Goal: Use online tool/utility: Utilize a website feature to perform a specific function

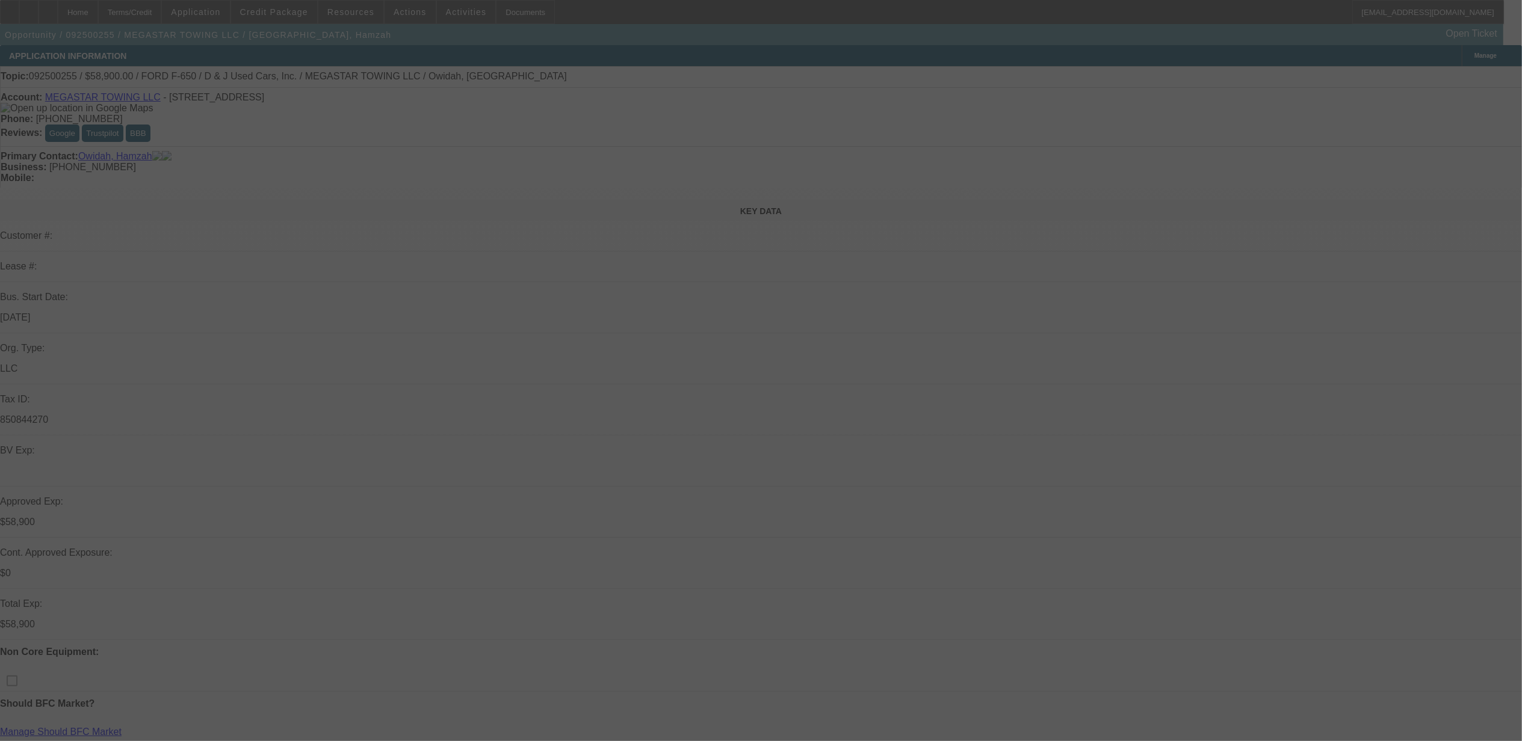
select select "0"
select select "2"
select select "0.1"
select select "0"
select select "2"
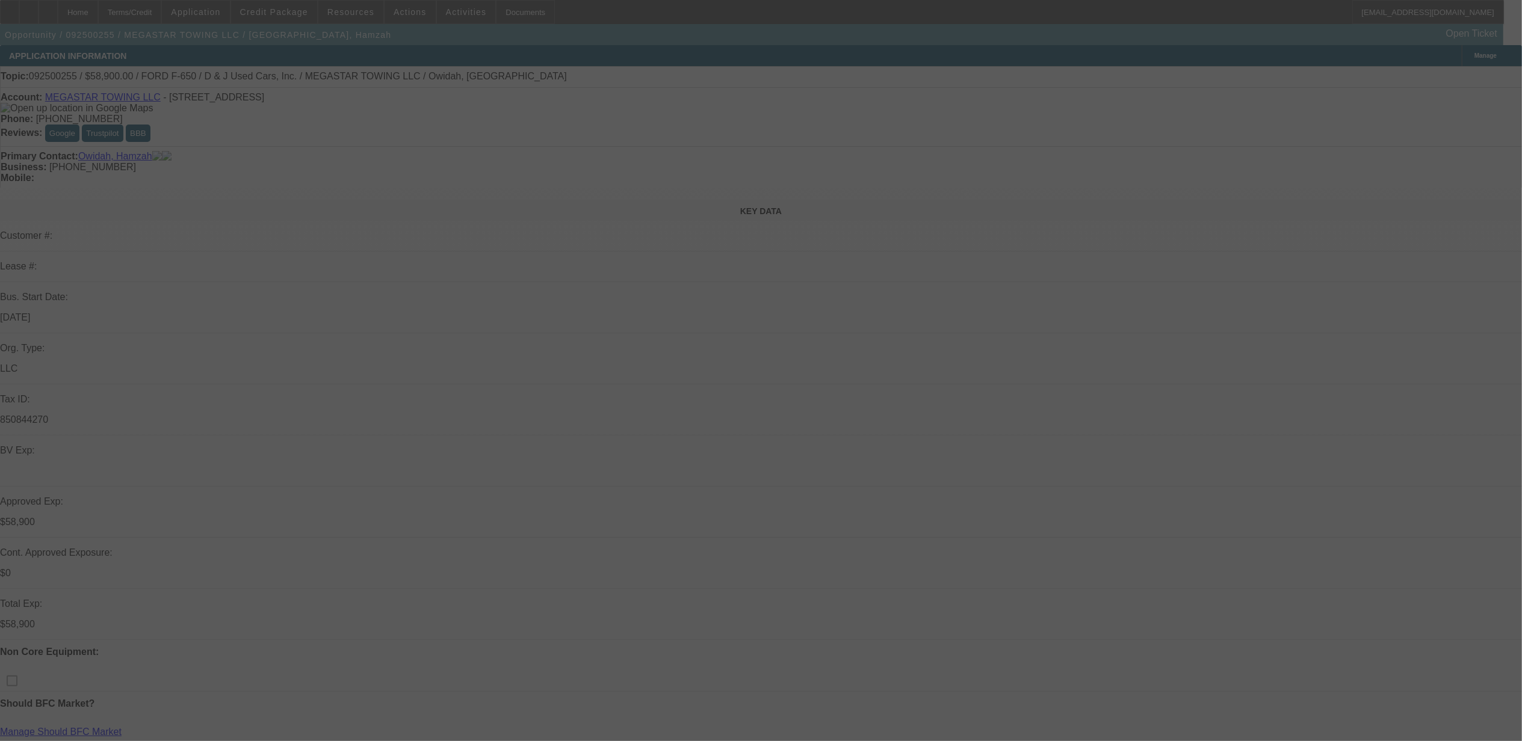
select select "0.1"
select select "0"
select select "0.1"
select select "0"
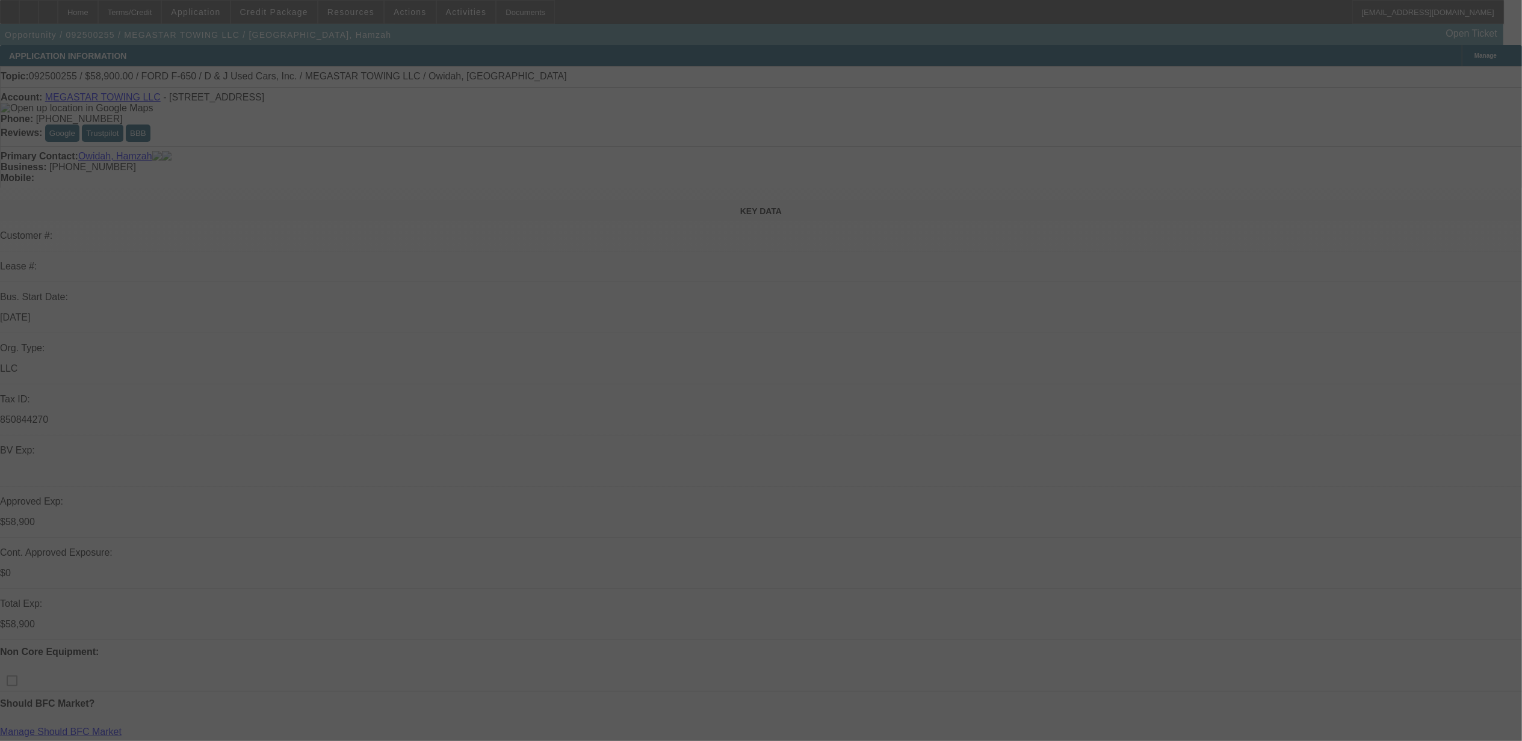
select select "0"
select select "0.1"
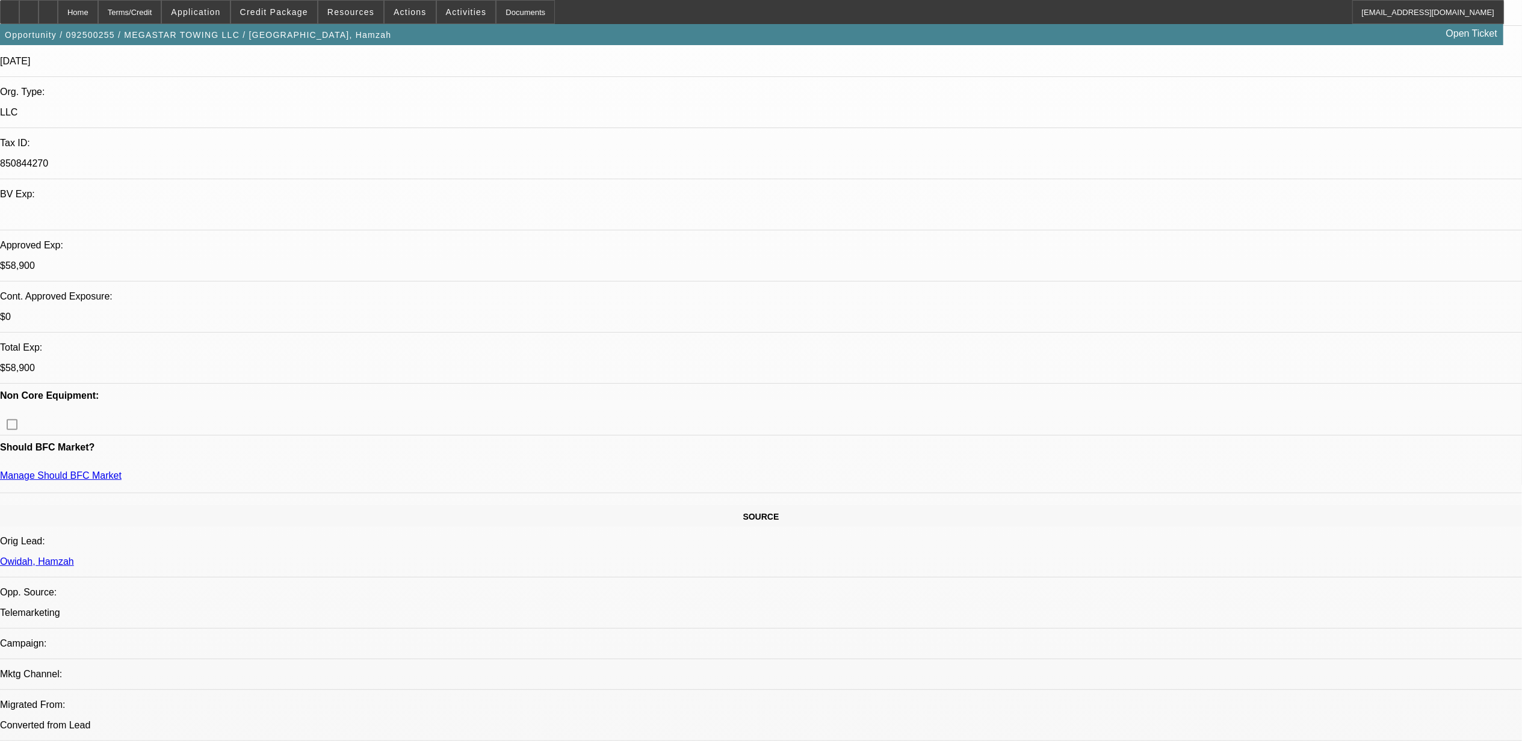
select select "1"
select select "2"
select select "4"
select select "1"
select select "2"
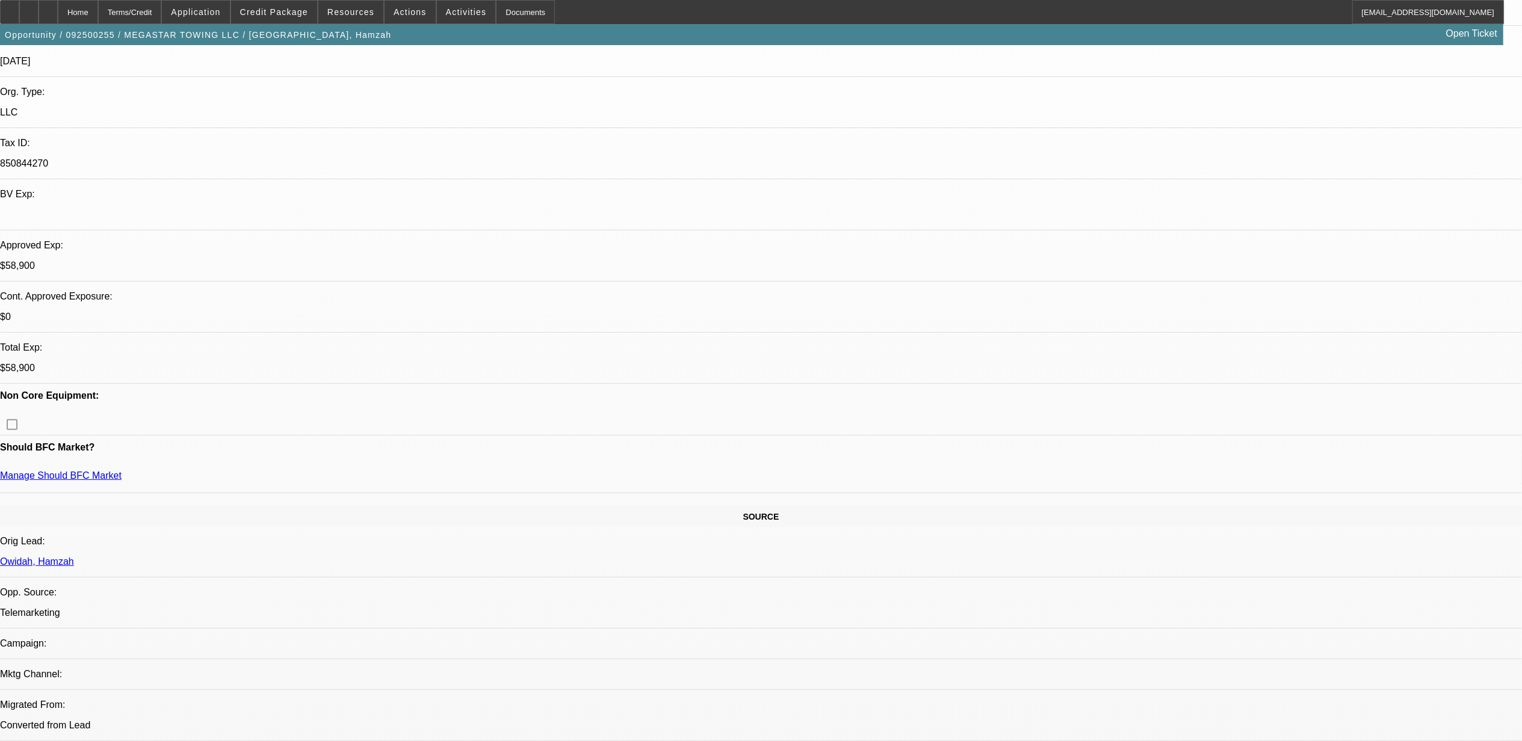
select select "4"
select select "1"
select select "4"
select select "1"
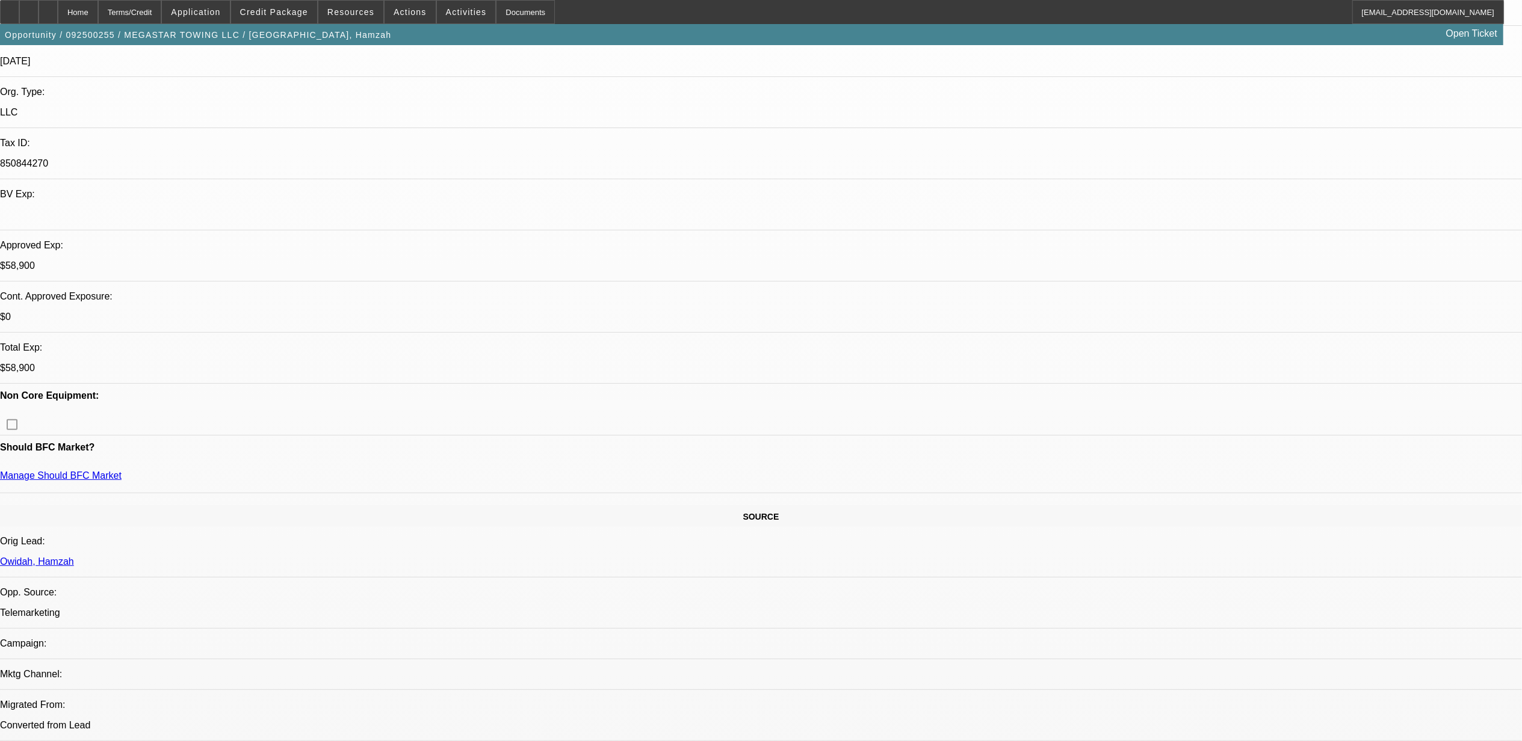
select select "1"
select select "4"
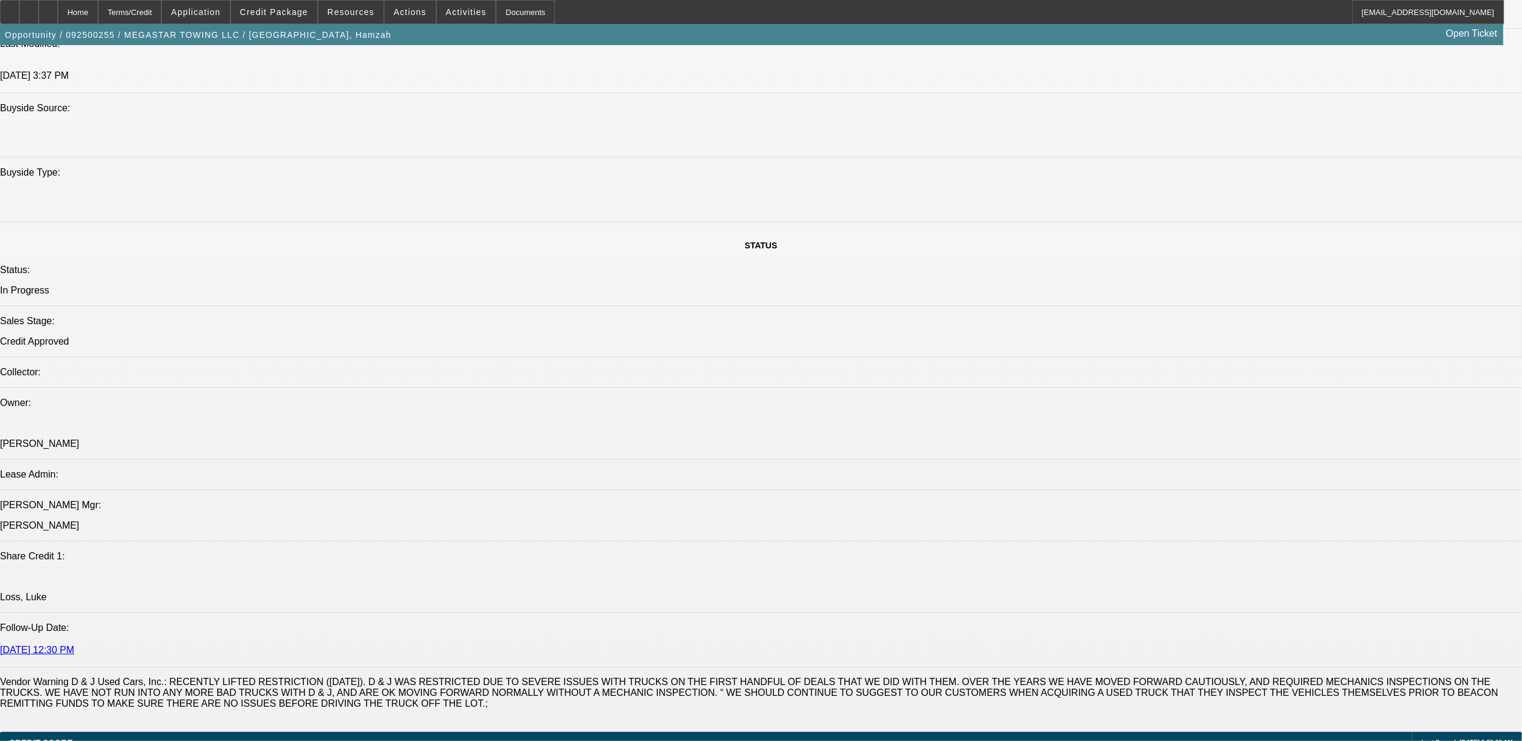
scroll to position [1123, 0]
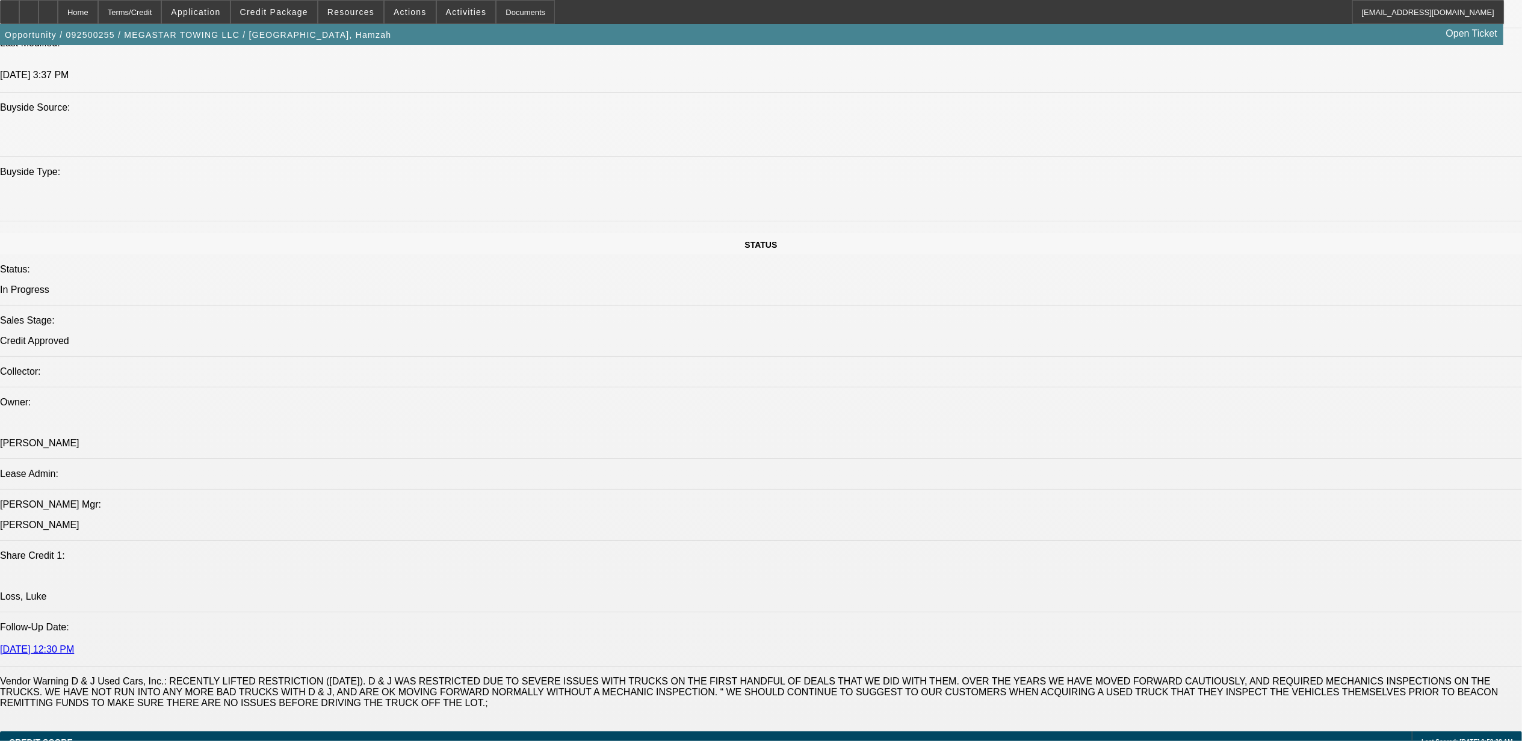
drag, startPoint x: 80, startPoint y: 430, endPoint x: 518, endPoint y: 431, distance: 437.5
drag, startPoint x: 518, startPoint y: 431, endPoint x: 512, endPoint y: 442, distance: 11.9
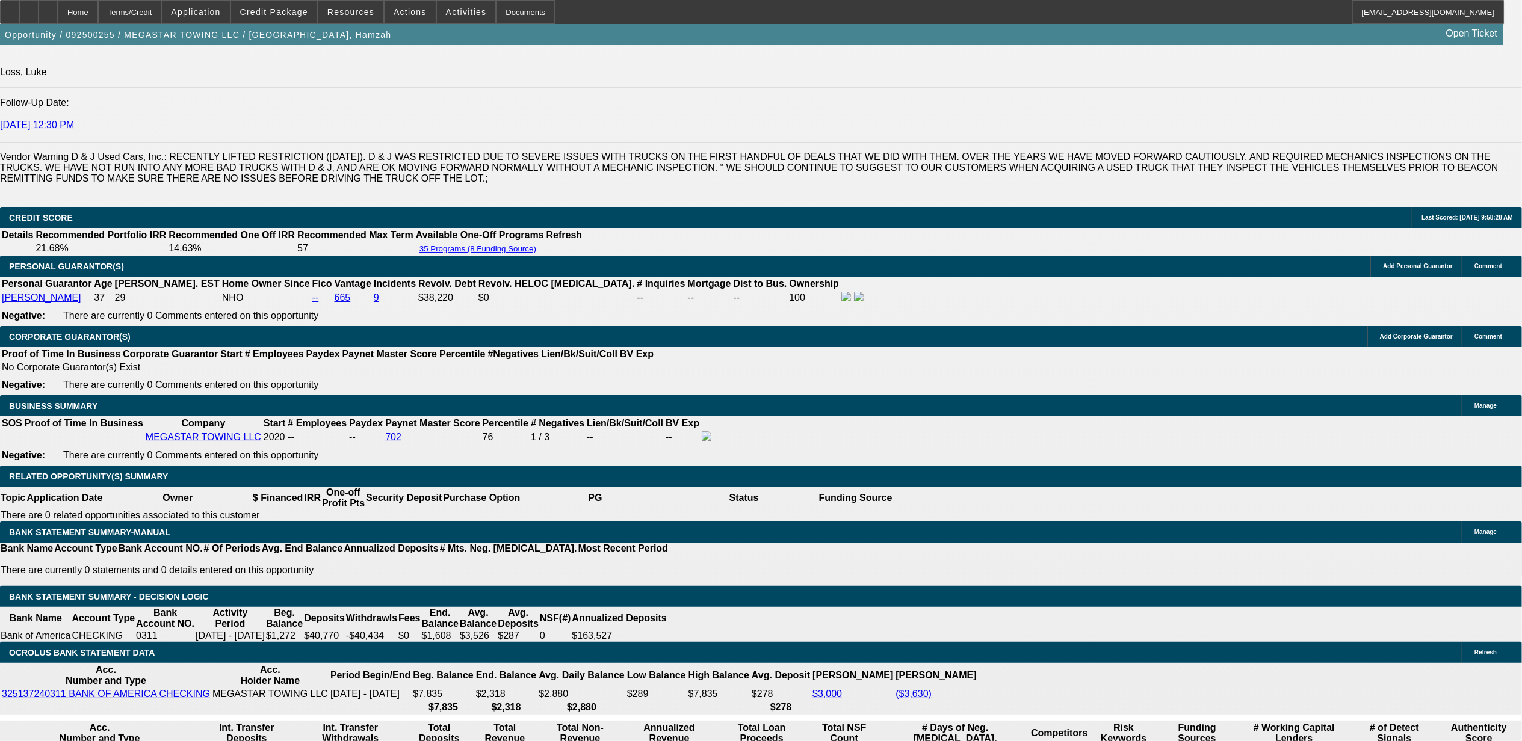
scroll to position [1685, 0]
